Goal: Task Accomplishment & Management: Manage account settings

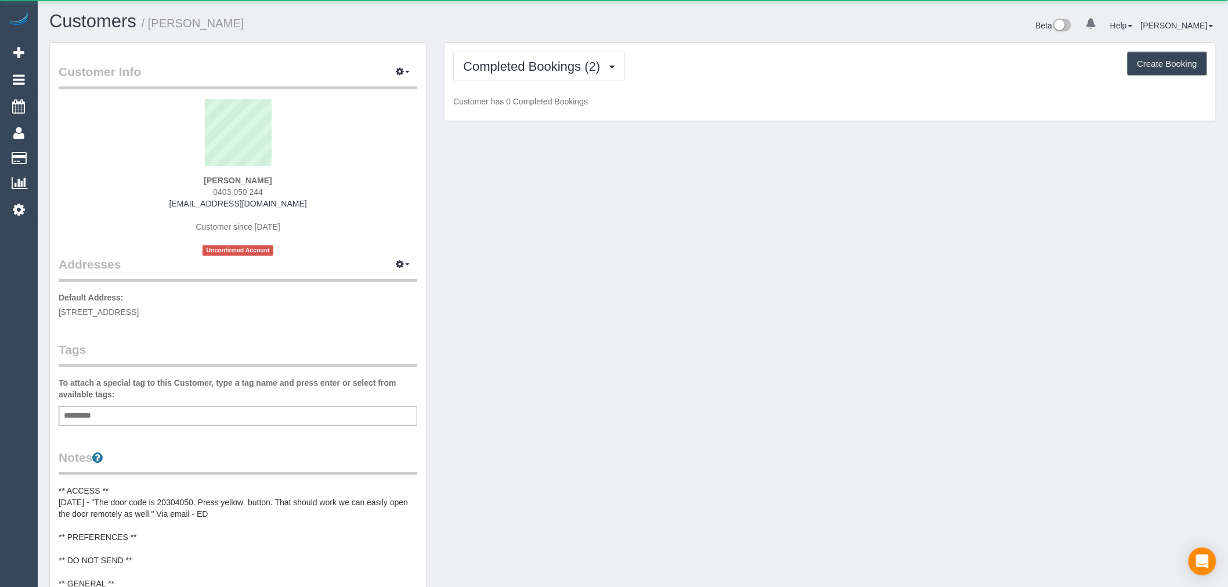
click at [627, 60] on div "Completed Bookings (2) Completed Bookings (2) Upcoming Bookings (11) Cancelled …" at bounding box center [830, 67] width 754 height 30
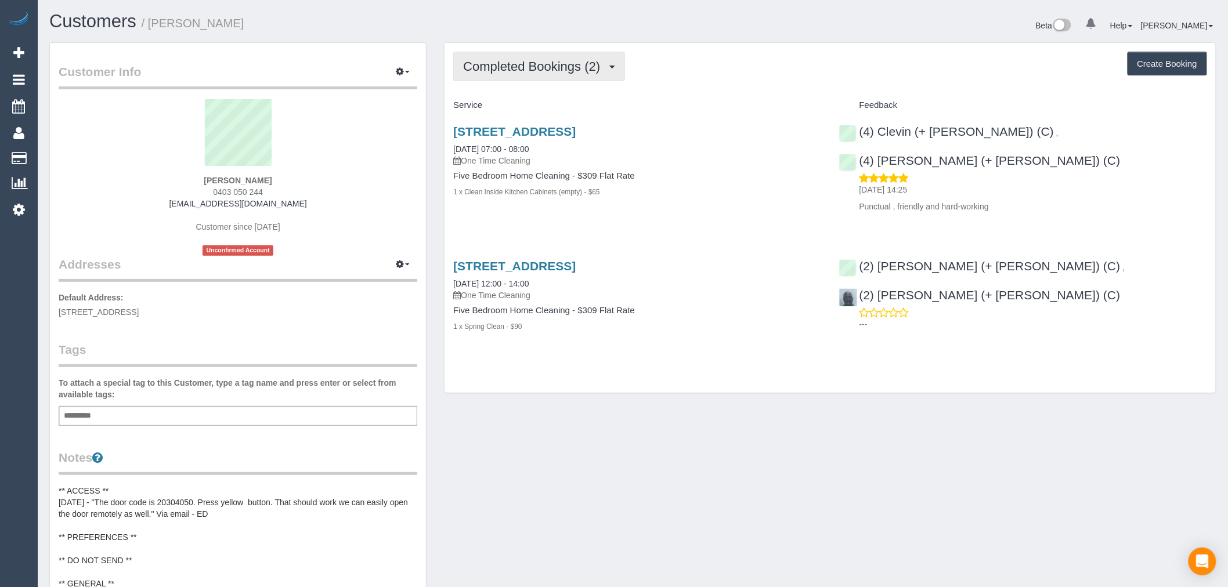
click at [606, 65] on span "Completed Bookings (2)" at bounding box center [534, 66] width 143 height 15
click at [554, 107] on link "Upcoming Bookings (11)" at bounding box center [515, 108] width 122 height 15
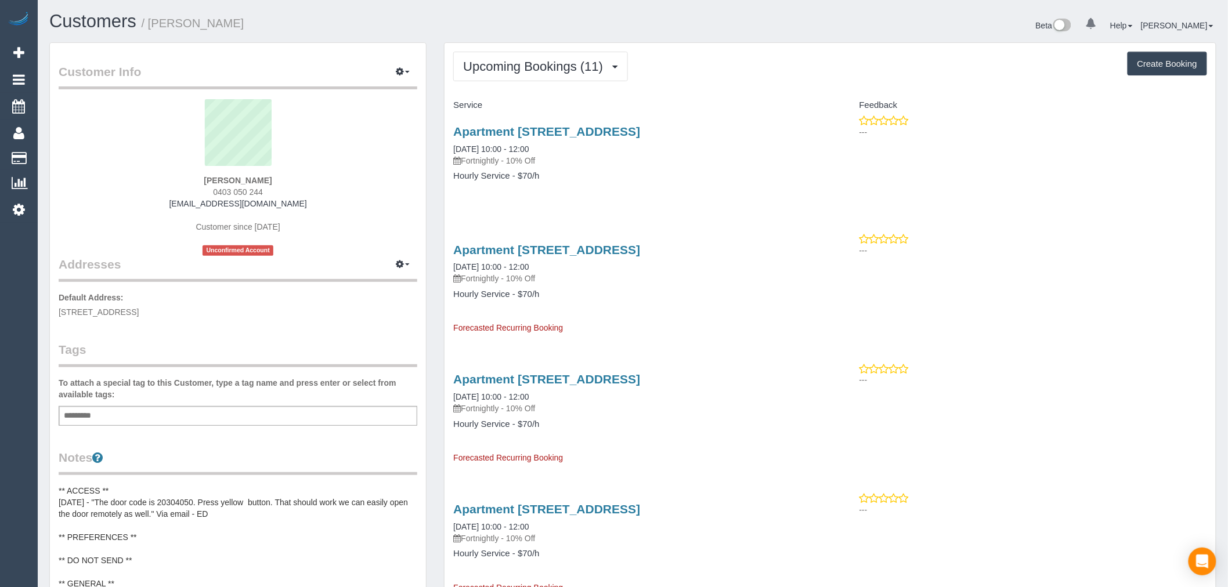
click at [585, 120] on div "Apartment 422/1 Drill St, Hawthorn, VIC 3122 25/10/2025 10:00 - 12:00 Fortnight…" at bounding box center [636, 159] width 385 height 89
click at [591, 125] on link "Apartment 422/1 Drill St, Hawthorn, VIC 3122" at bounding box center [546, 131] width 187 height 13
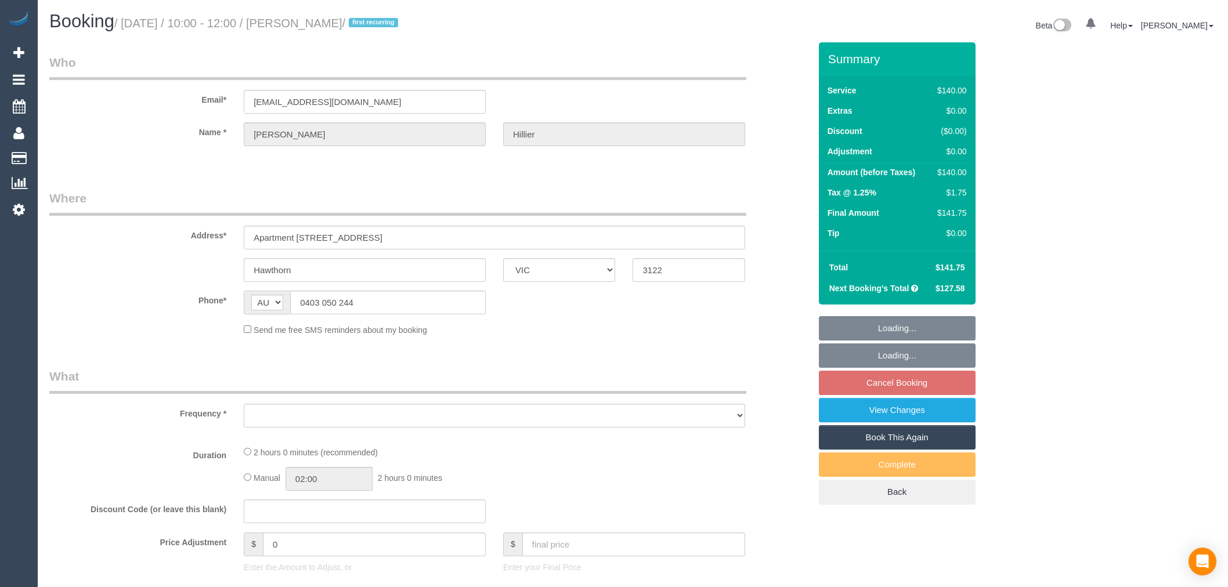
select select "VIC"
select select "object:529"
select select "string:stripe-pm_1RoFGv2GScqysDRVngeKQfsc"
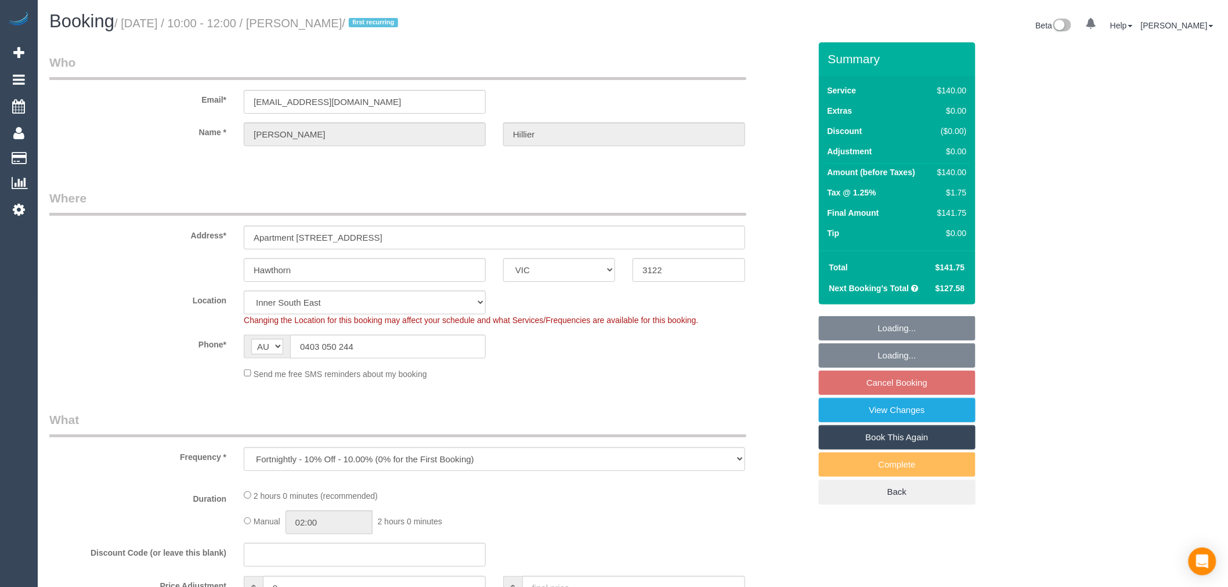
select select "object:1303"
select select "number:27"
select select "number:14"
select select "number:18"
select select "number:22"
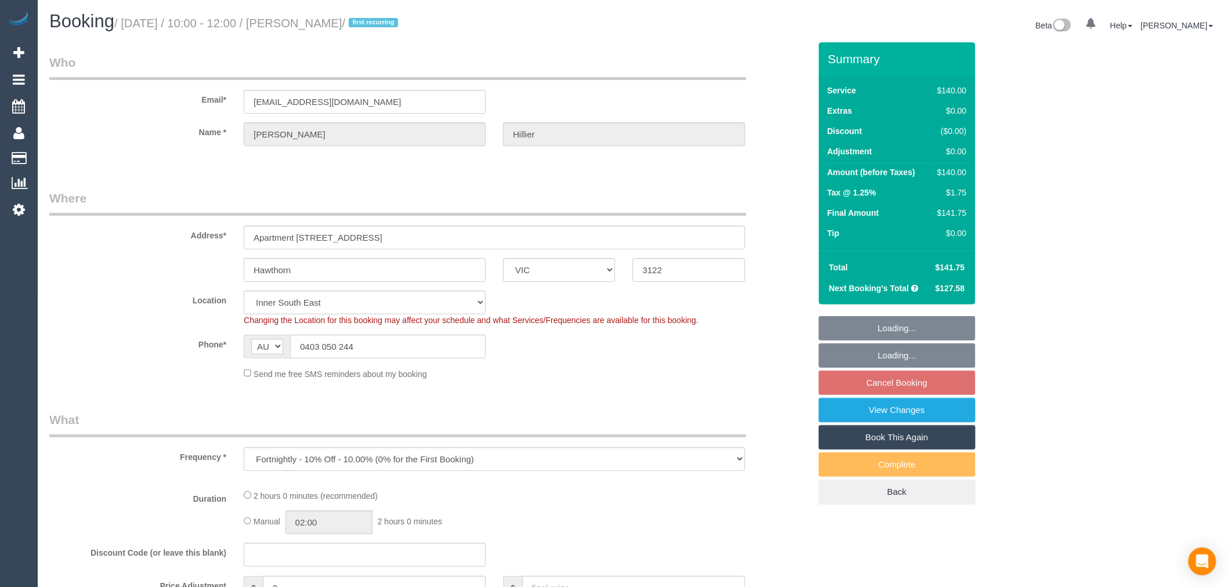
select select "number:35"
select select "number:26"
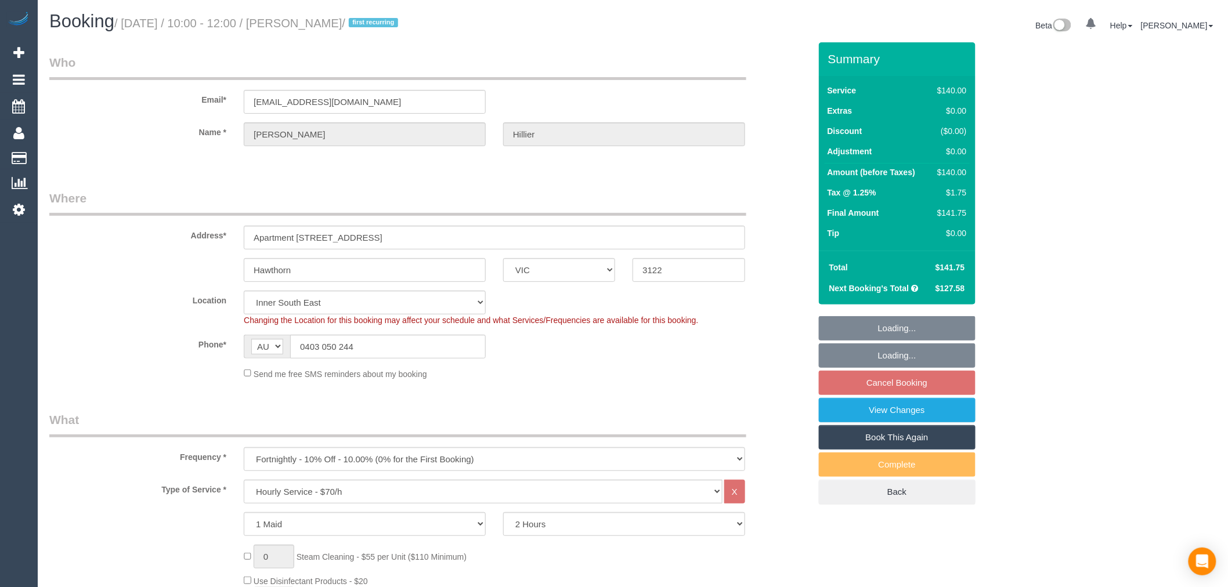
select select "spot3"
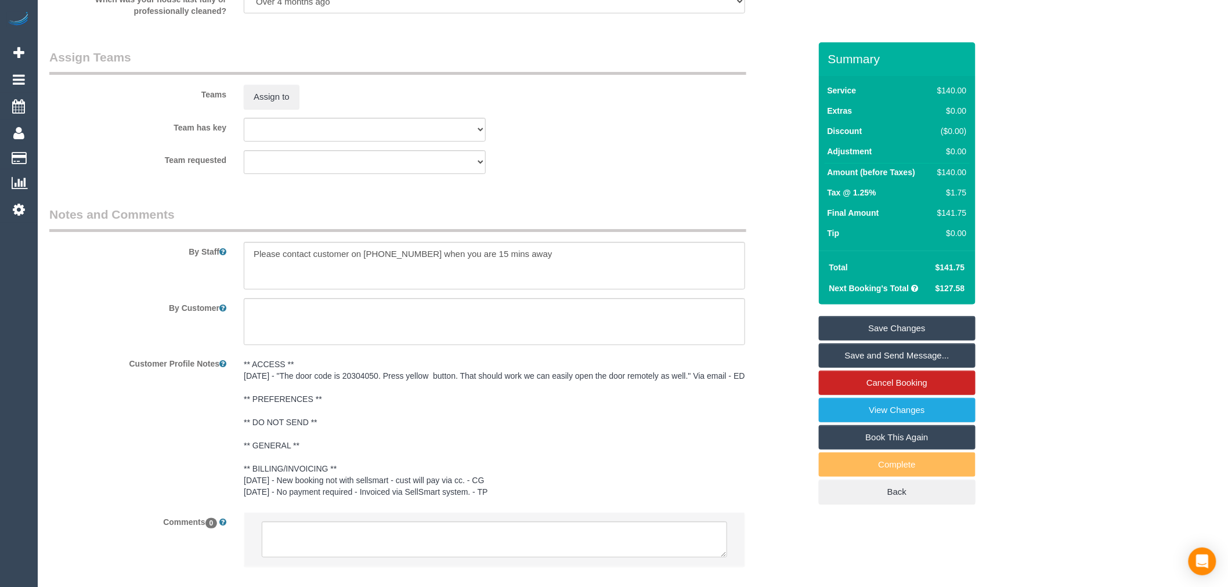
scroll to position [1794, 0]
